Goal: Information Seeking & Learning: Compare options

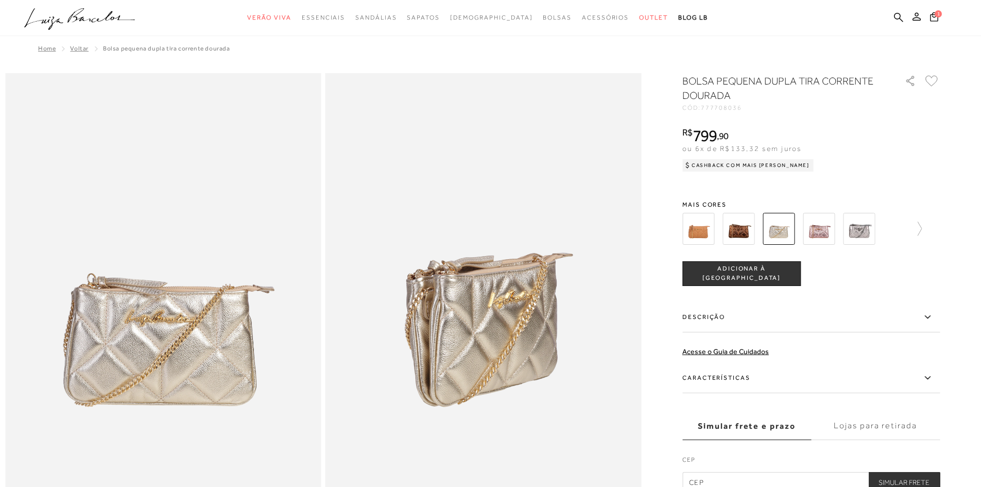
click at [708, 221] on img at bounding box center [699, 229] width 32 height 32
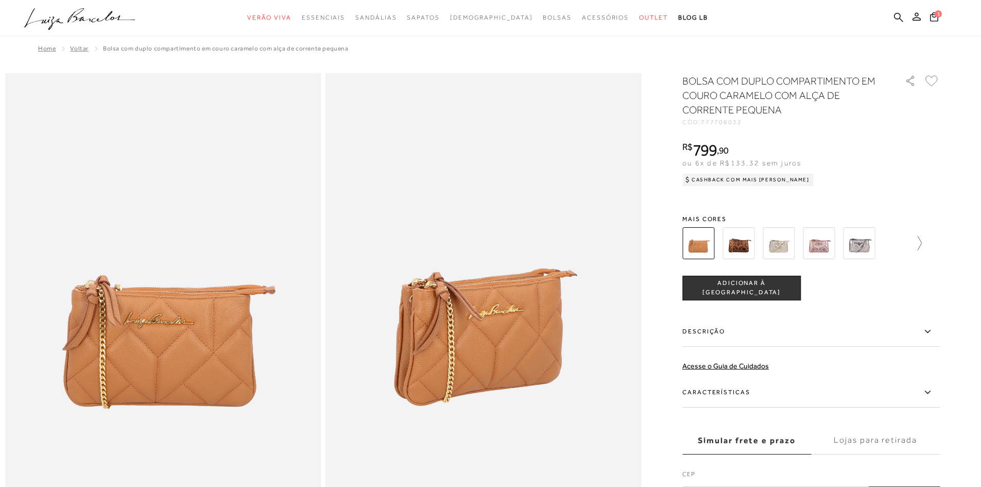
click at [922, 243] on icon at bounding box center [915, 243] width 14 height 14
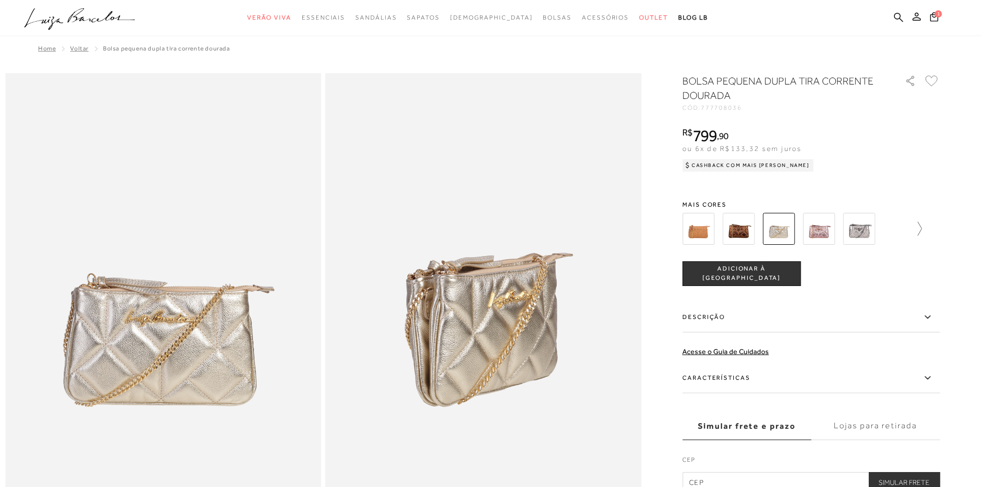
click at [920, 222] on icon at bounding box center [915, 229] width 14 height 14
drag, startPoint x: 920, startPoint y: 222, endPoint x: 903, endPoint y: 227, distance: 17.9
click at [920, 222] on div at bounding box center [818, 229] width 240 height 38
click at [690, 230] on icon at bounding box center [690, 229] width 14 height 14
click at [690, 229] on div at bounding box center [791, 229] width 222 height 38
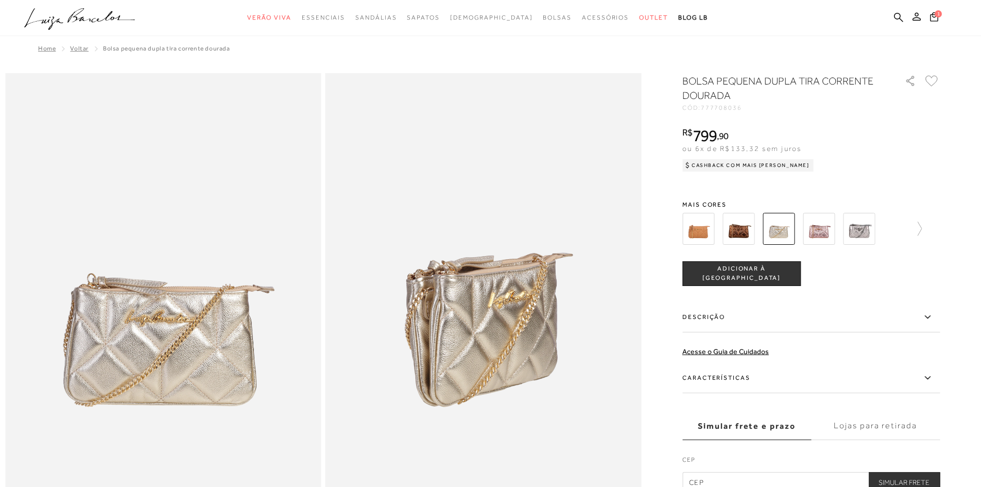
click at [690, 229] on img at bounding box center [699, 229] width 32 height 32
